Goal: Task Accomplishment & Management: Complete application form

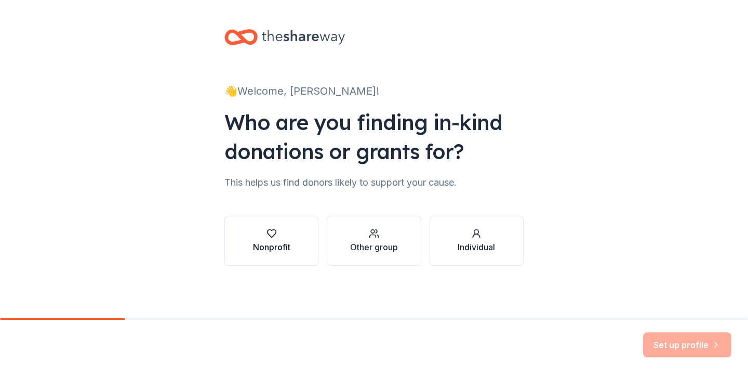
click at [287, 240] on div "Nonprofit" at bounding box center [271, 240] width 37 height 25
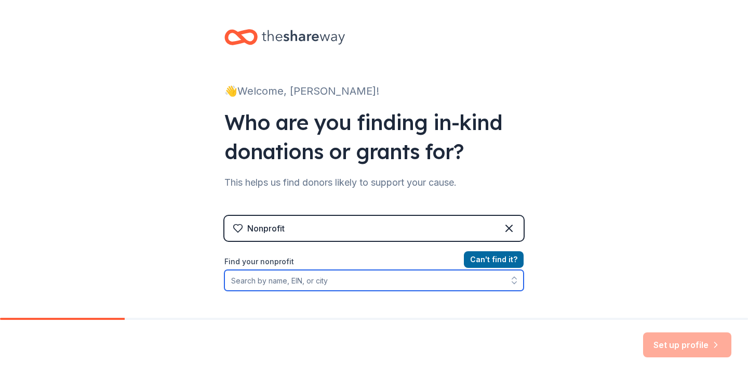
click at [295, 276] on input "Find your nonprofit" at bounding box center [373, 280] width 299 height 21
paste input "[US_EMPLOYER_IDENTIFICATION_NUMBER]"
type input "[US_EMPLOYER_IDENTIFICATION_NUMBER]"
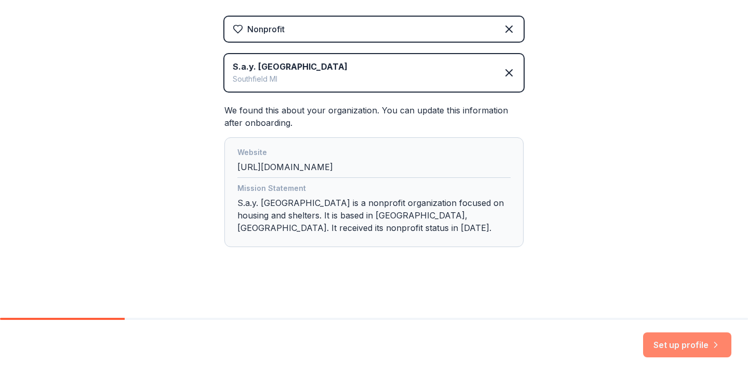
click at [676, 345] on button "Set up profile" at bounding box center [687, 344] width 88 height 25
drag, startPoint x: 435, startPoint y: 216, endPoint x: 405, endPoint y: 215, distance: 30.2
click at [405, 215] on div "Mission Statement S.a.y. [GEOGRAPHIC_DATA] is a nonprofit organization focused …" at bounding box center [373, 210] width 273 height 56
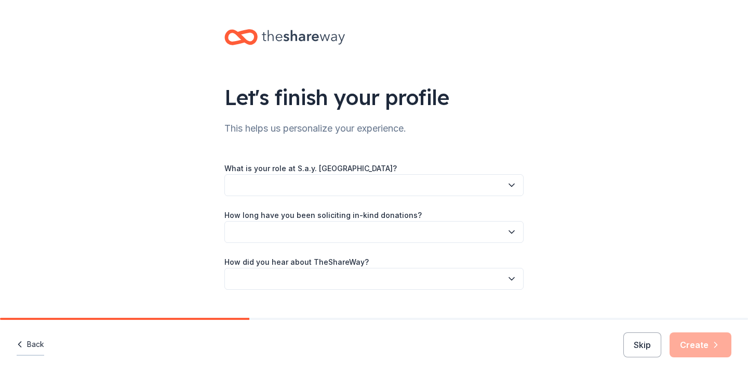
click at [34, 344] on button "Back" at bounding box center [31, 345] width 28 height 22
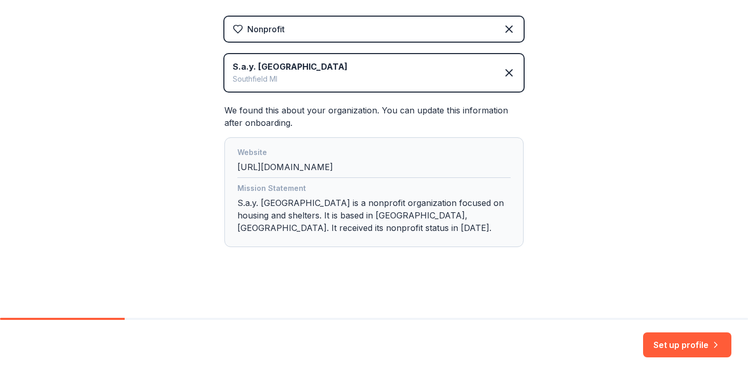
drag, startPoint x: 337, startPoint y: 166, endPoint x: 239, endPoint y: 167, distance: 97.7
click at [239, 167] on div "Website [URL][DOMAIN_NAME]" at bounding box center [373, 162] width 273 height 32
click at [403, 237] on div "Mission Statement S.a.y. [GEOGRAPHIC_DATA] is a nonprofit organization focused …" at bounding box center [373, 210] width 273 height 56
click at [659, 340] on button "Set up profile" at bounding box center [687, 344] width 88 height 25
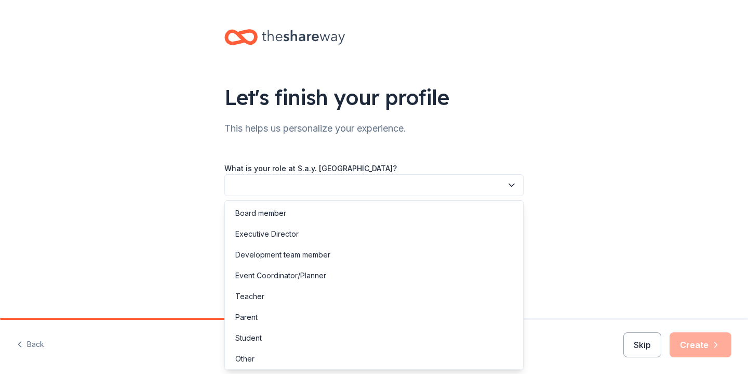
click at [346, 183] on button "button" at bounding box center [373, 185] width 299 height 22
click at [341, 280] on div "Event Coordinator/Planner" at bounding box center [374, 273] width 294 height 21
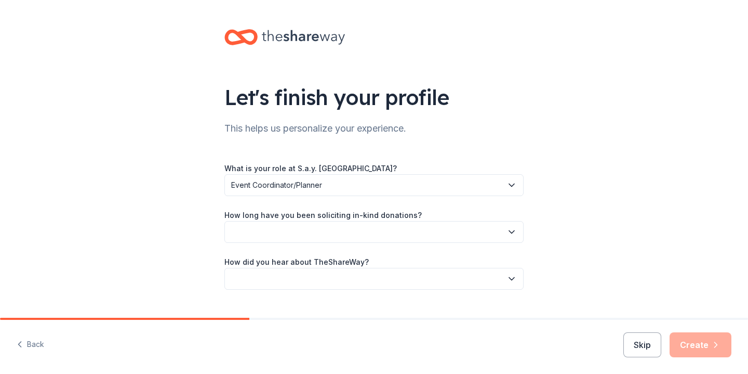
click at [341, 280] on button "button" at bounding box center [373, 279] width 299 height 22
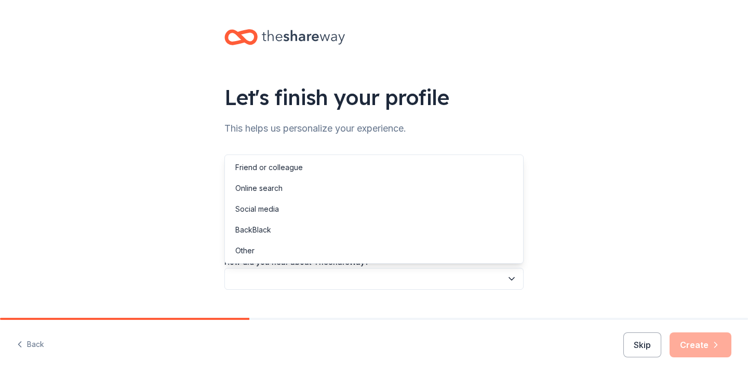
click at [196, 226] on div "Let's finish your profile This helps us personalize your experience. What is yo…" at bounding box center [374, 169] width 748 height 339
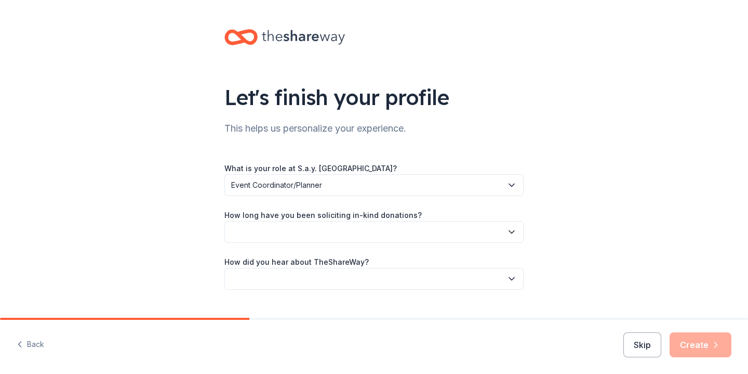
click at [316, 243] on div "What is your role at S.a.y. [GEOGRAPHIC_DATA]? Event Coordinator/Planner How lo…" at bounding box center [373, 226] width 299 height 128
click at [321, 235] on button "button" at bounding box center [373, 232] width 299 height 22
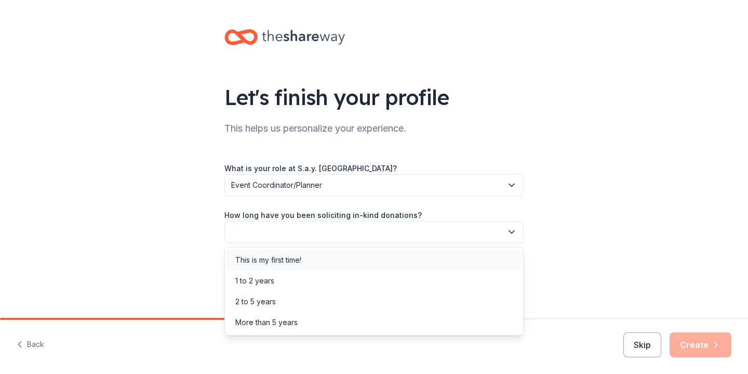
click at [320, 262] on div "This is my first time!" at bounding box center [374, 259] width 294 height 21
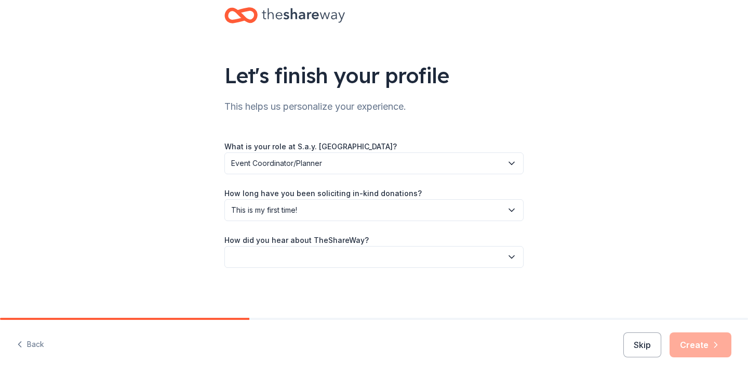
scroll to position [22, 0]
click at [324, 256] on button "button" at bounding box center [373, 257] width 299 height 22
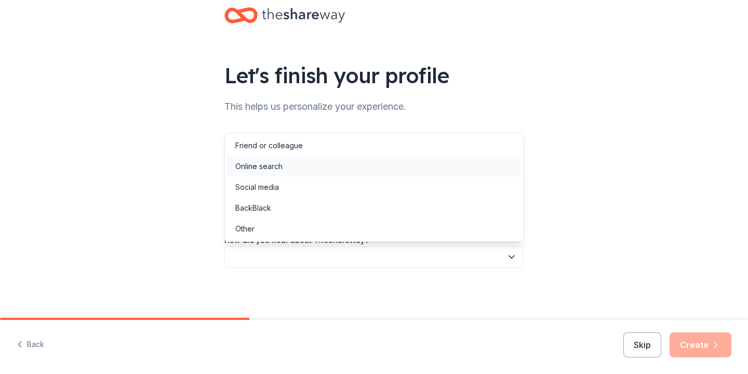
click at [338, 175] on div "Online search" at bounding box center [374, 166] width 294 height 21
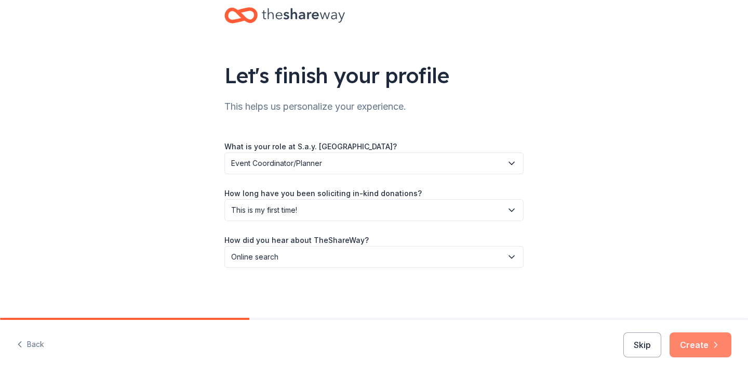
click at [697, 345] on button "Create" at bounding box center [701, 344] width 62 height 25
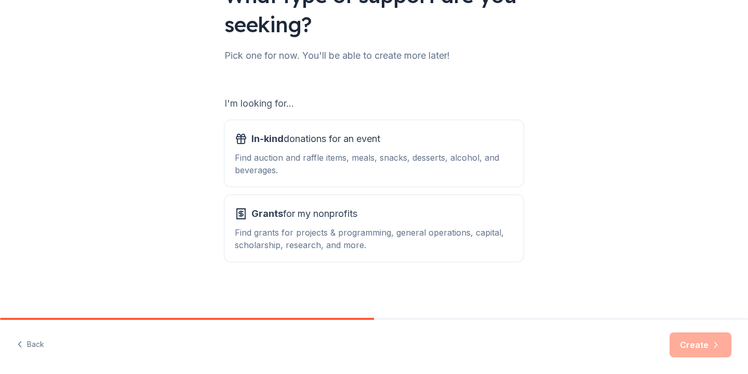
scroll to position [85, 0]
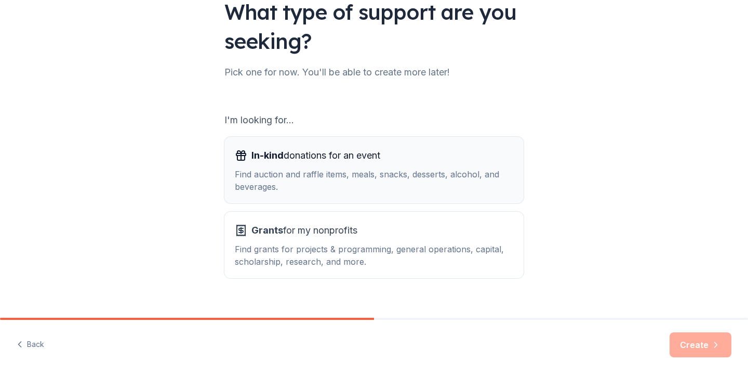
click at [481, 174] on div "Find auction and raffle items, meals, snacks, desserts, alcohol, and beverages." at bounding box center [374, 180] width 279 height 25
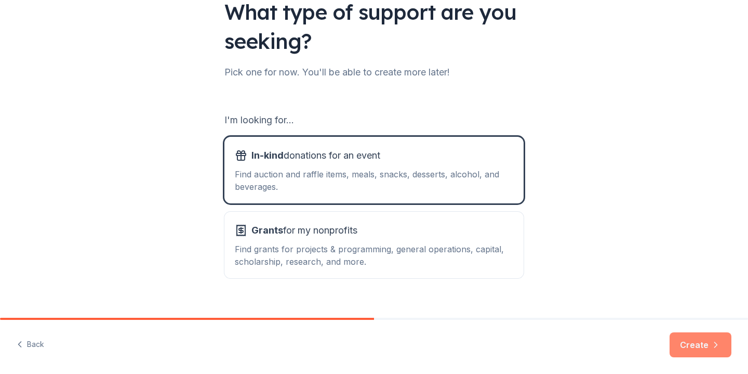
click at [709, 353] on button "Create" at bounding box center [701, 344] width 62 height 25
